Goal: Task Accomplishment & Management: Manage account settings

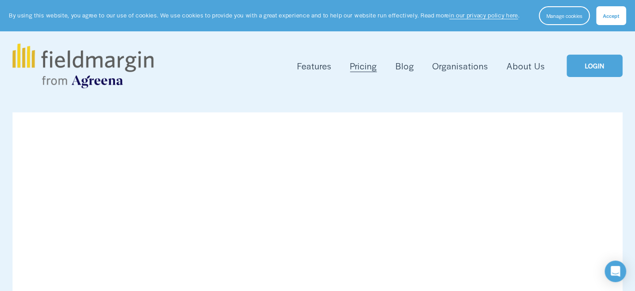
click at [366, 100] on div "Skip to Content Features Mapping" at bounding box center [317, 65] width 635 height 69
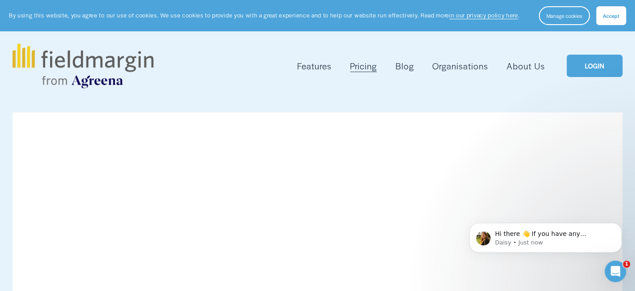
click at [592, 64] on link "LOGIN" at bounding box center [595, 66] width 56 height 23
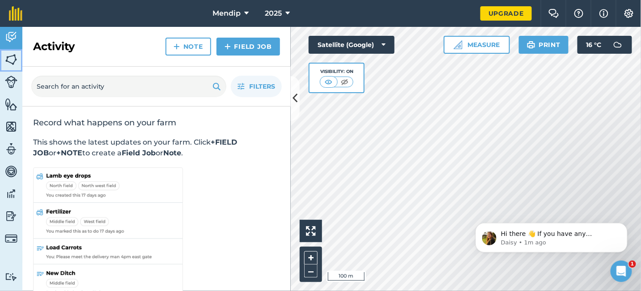
click at [9, 56] on img at bounding box center [11, 59] width 13 height 13
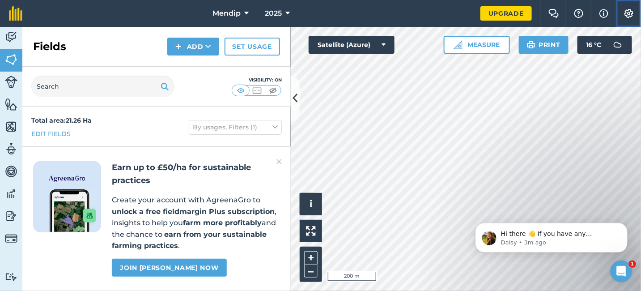
click at [628, 15] on img at bounding box center [629, 13] width 11 height 9
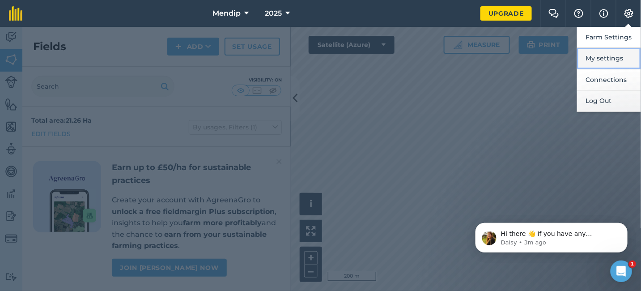
click at [610, 57] on button "My settings" at bounding box center [609, 58] width 64 height 21
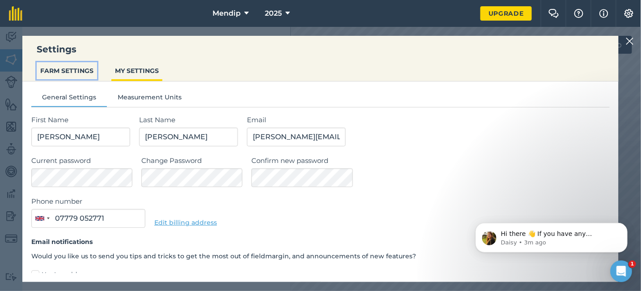
click at [76, 71] on button "FARM SETTINGS" at bounding box center [67, 70] width 60 height 17
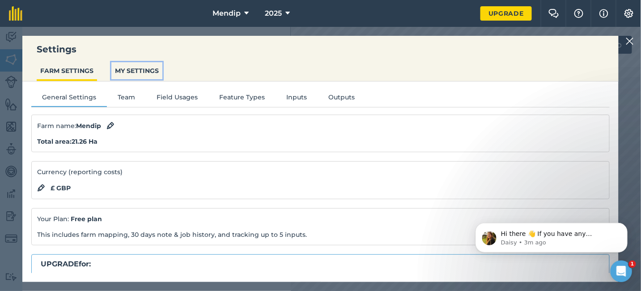
drag, startPoint x: 135, startPoint y: 72, endPoint x: 145, endPoint y: 72, distance: 9.4
click at [145, 72] on button "MY SETTINGS" at bounding box center [136, 70] width 51 height 17
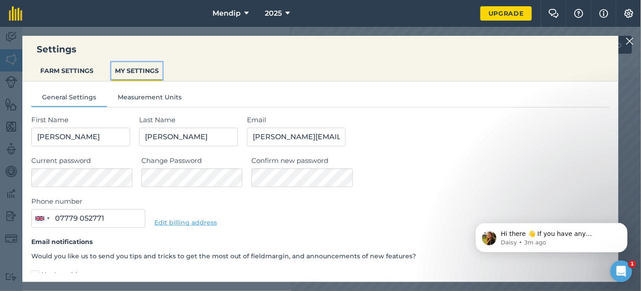
click at [145, 72] on button "MY SETTINGS" at bounding box center [136, 70] width 51 height 17
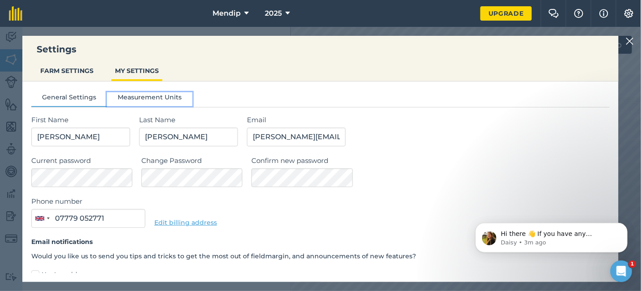
click at [149, 96] on button "Measurement Units" at bounding box center [150, 98] width 86 height 13
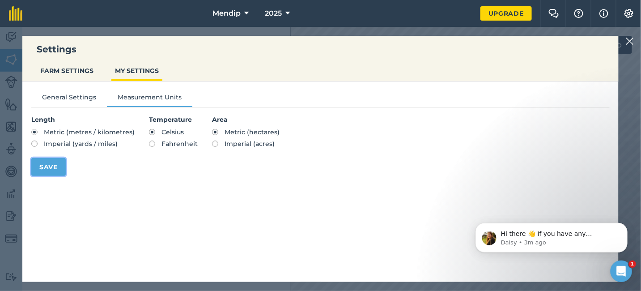
click at [46, 164] on button "Save" at bounding box center [48, 167] width 34 height 18
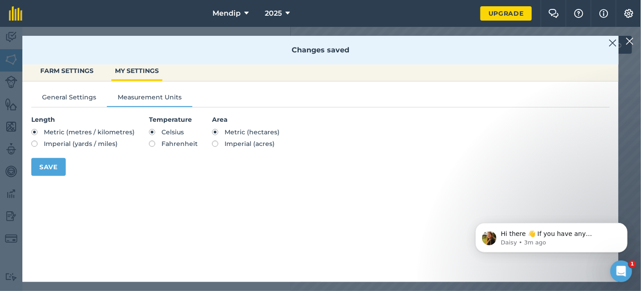
click at [629, 40] on img at bounding box center [630, 41] width 8 height 11
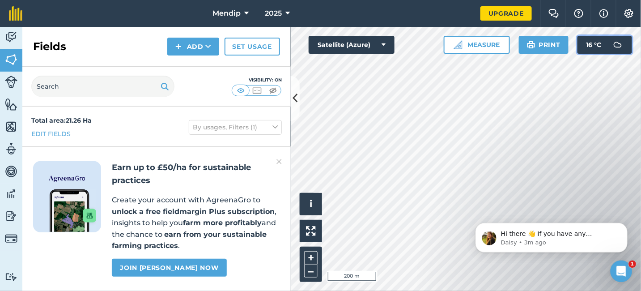
click at [599, 44] on span "16 ° C" at bounding box center [594, 45] width 15 height 18
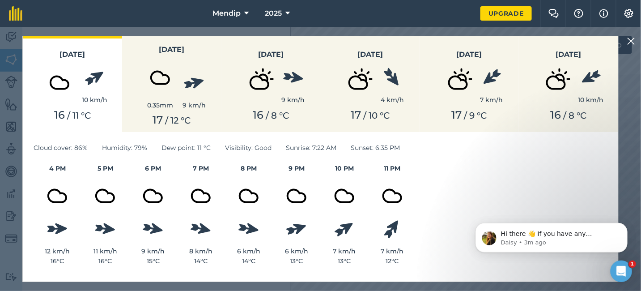
click at [633, 39] on img at bounding box center [632, 41] width 8 height 11
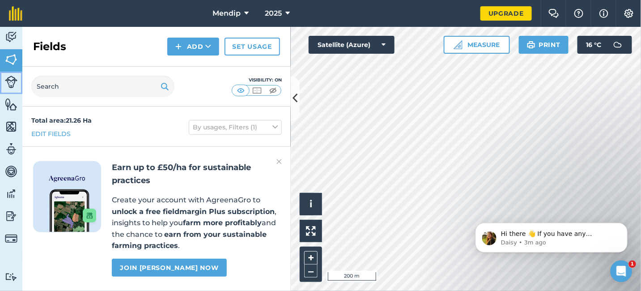
click at [12, 86] on img at bounding box center [11, 82] width 13 height 13
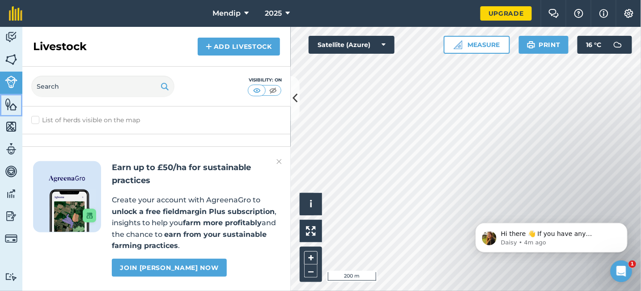
click at [12, 106] on img at bounding box center [11, 104] width 13 height 13
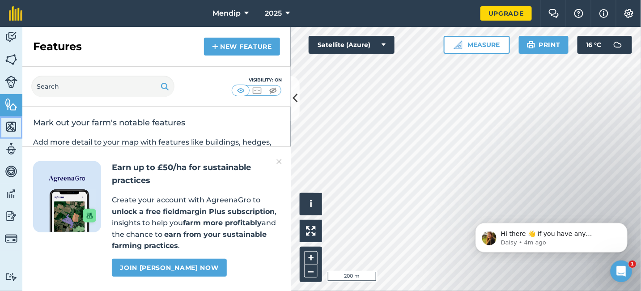
click at [12, 127] on img at bounding box center [11, 126] width 13 height 13
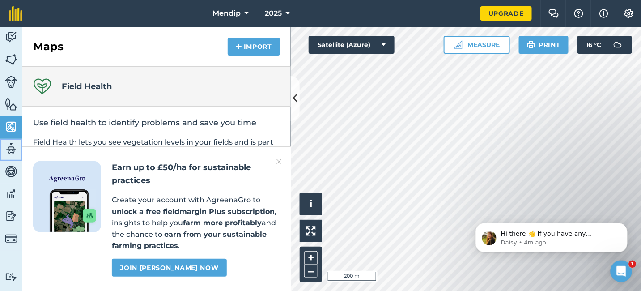
click at [11, 148] on img at bounding box center [11, 148] width 13 height 13
select select "MEMBER"
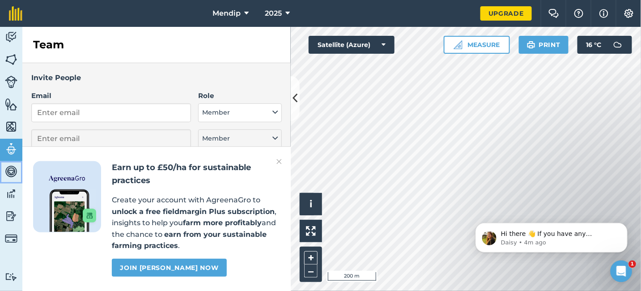
click at [13, 168] on img at bounding box center [11, 171] width 13 height 13
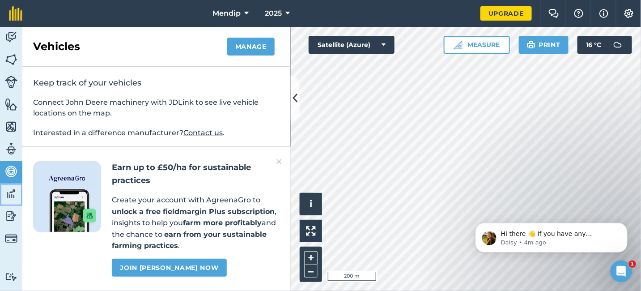
click at [7, 192] on img at bounding box center [11, 193] width 13 height 13
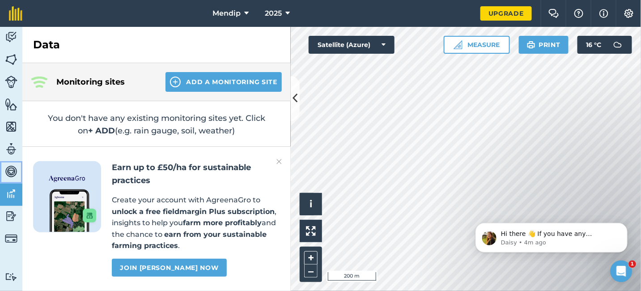
click at [11, 166] on img at bounding box center [11, 171] width 13 height 13
